Goal: Information Seeking & Learning: Learn about a topic

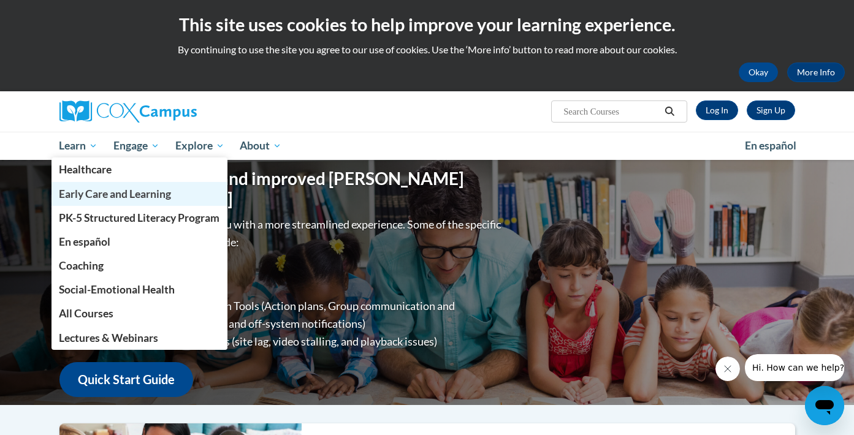
click at [93, 199] on span "Early Care and Learning" at bounding box center [115, 193] width 112 height 13
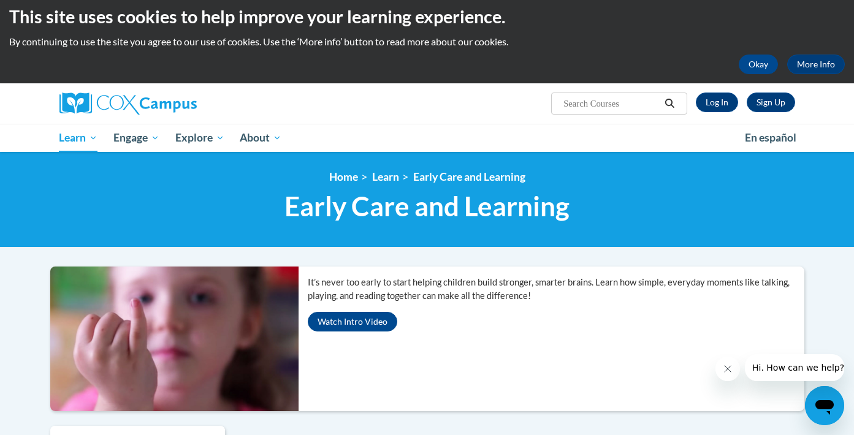
scroll to position [15, 0]
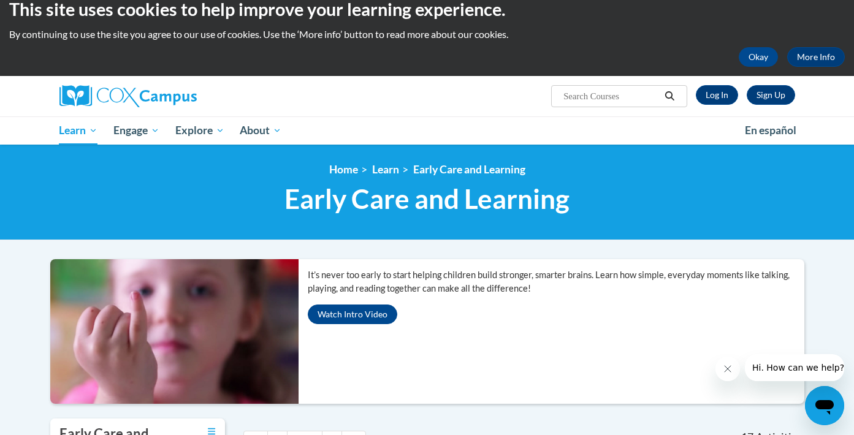
click at [591, 94] on input "Search..." at bounding box center [611, 96] width 98 height 15
type input "diverse learners"
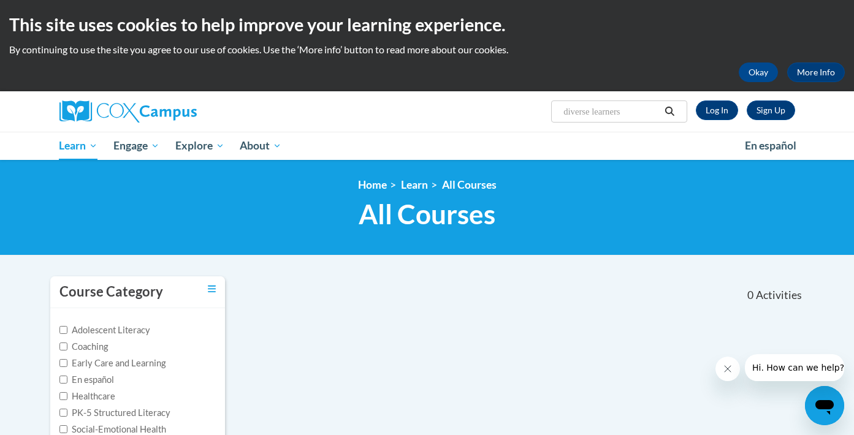
click at [605, 115] on input "diverse learners" at bounding box center [611, 111] width 98 height 15
type input "diverse"
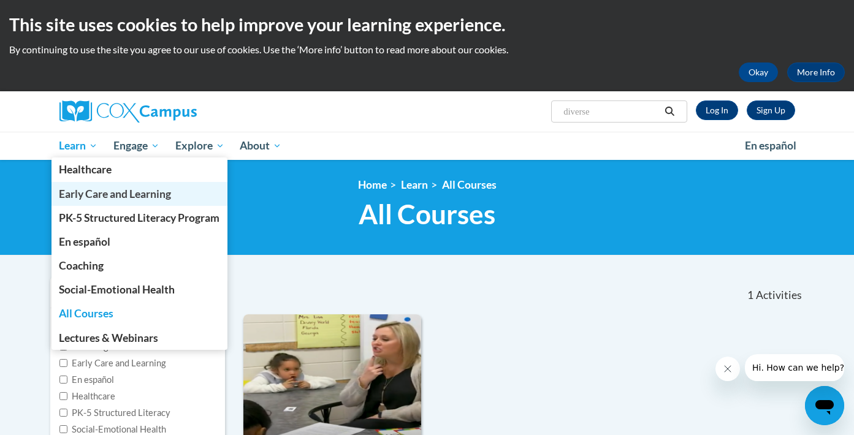
click at [108, 199] on span "Early Care and Learning" at bounding box center [115, 193] width 112 height 13
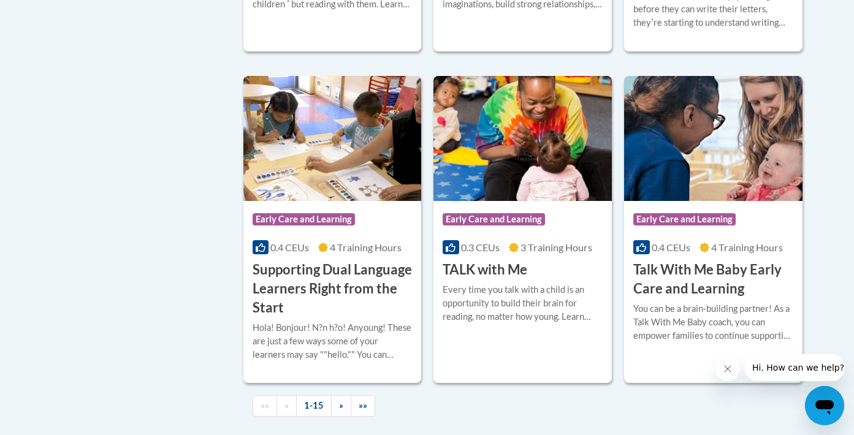
scroll to position [1732, 0]
